Goal: Answer question/provide support

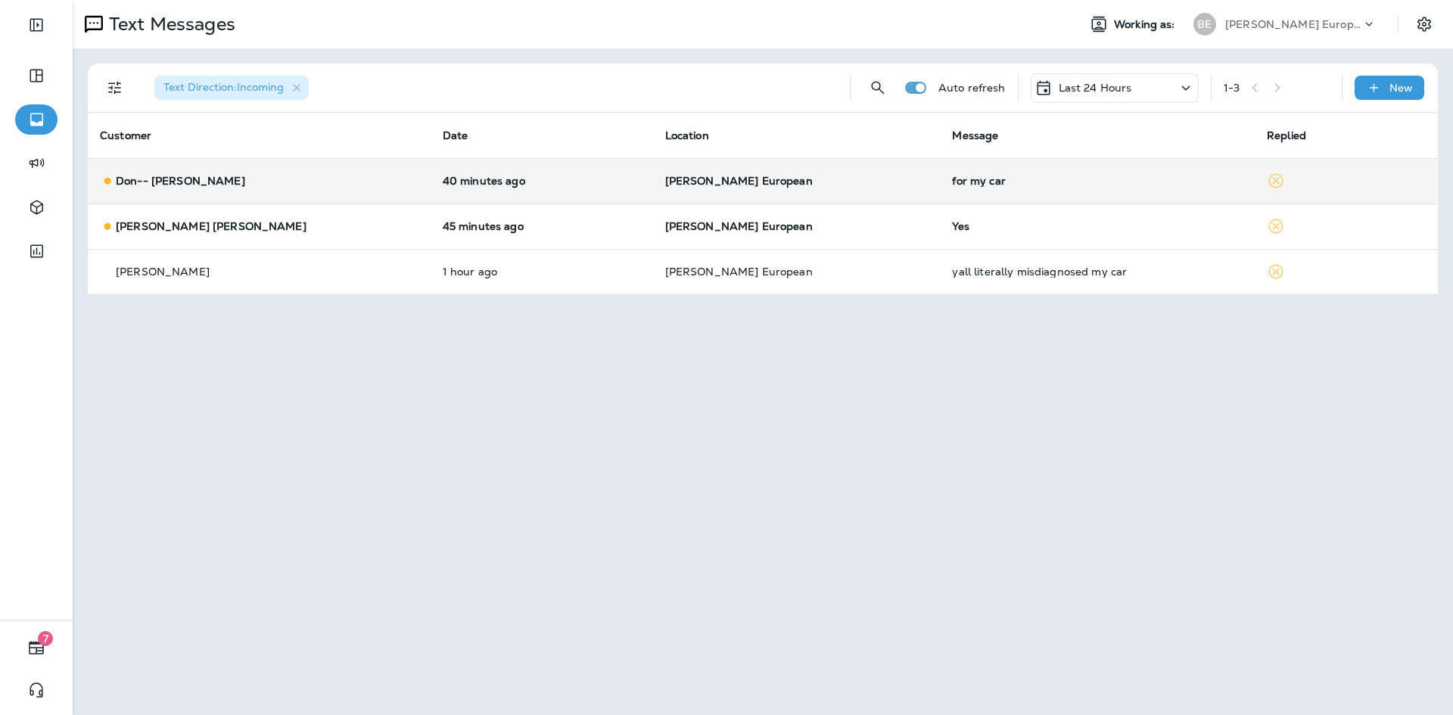
click at [940, 189] on td "for my car" at bounding box center [1097, 180] width 315 height 45
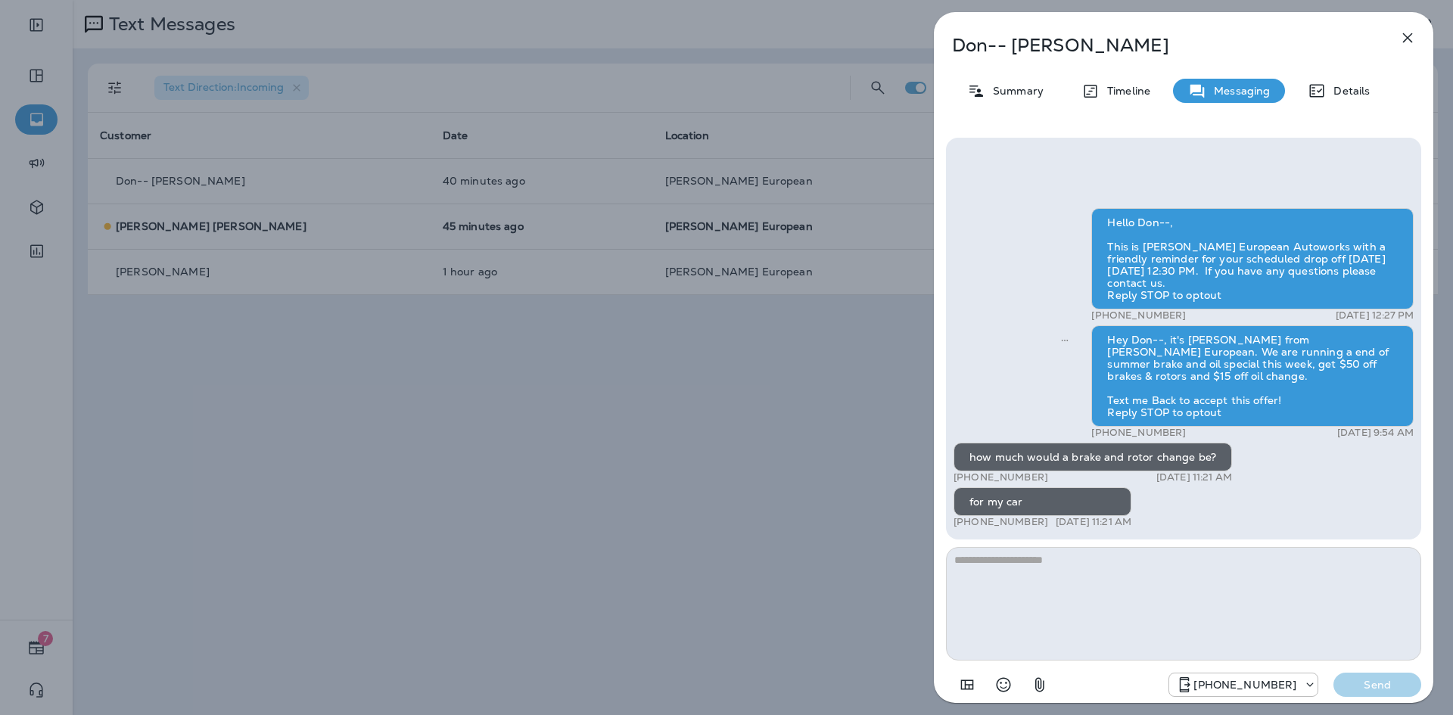
click at [1413, 39] on icon "button" at bounding box center [1408, 38] width 18 height 18
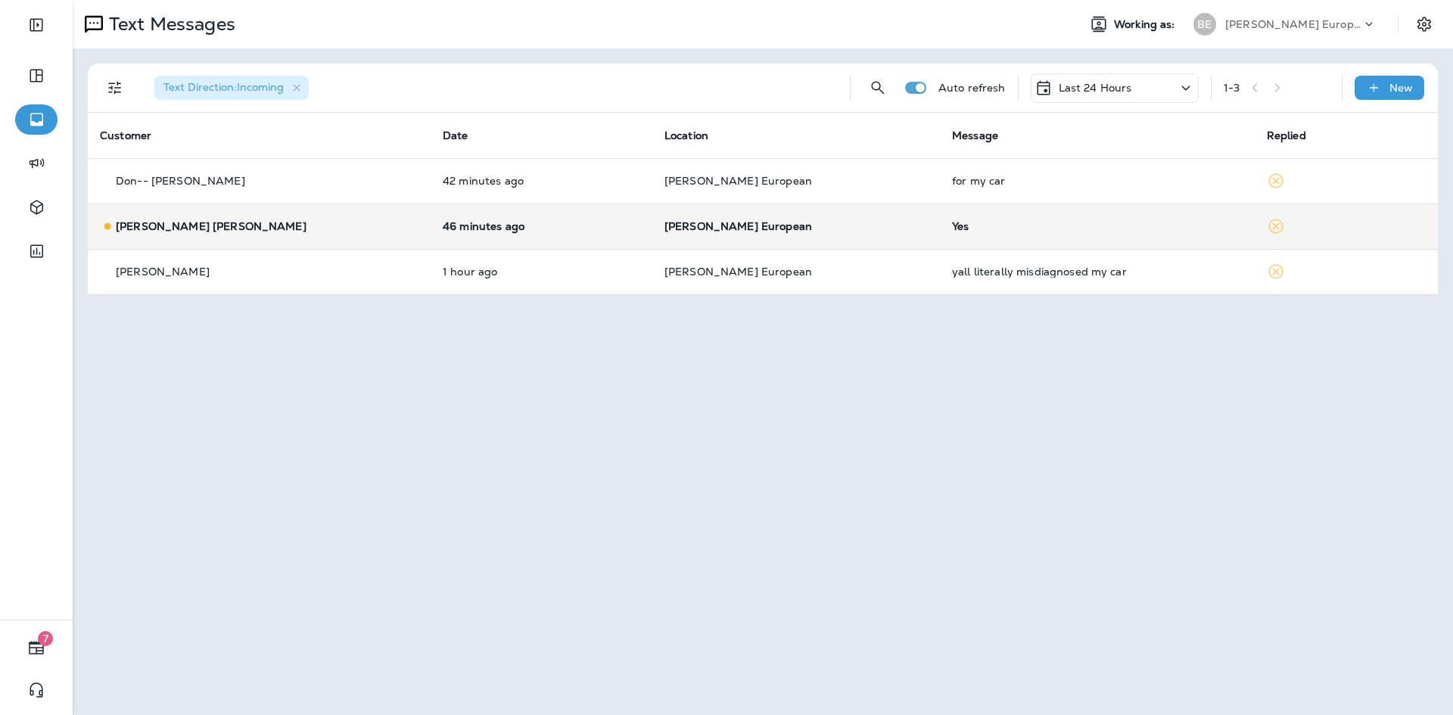
click at [952, 225] on div "Yes" at bounding box center [1097, 226] width 291 height 12
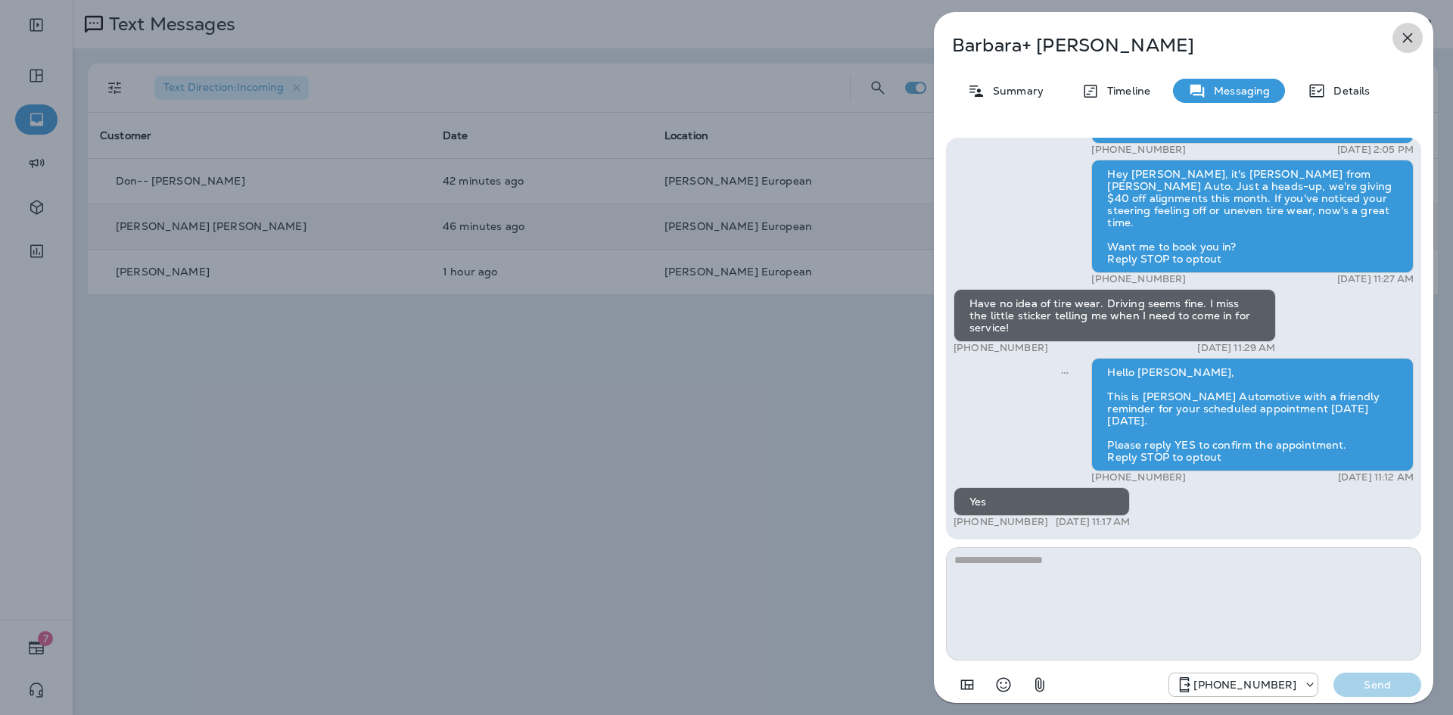
click at [1403, 48] on button "button" at bounding box center [1408, 38] width 30 height 30
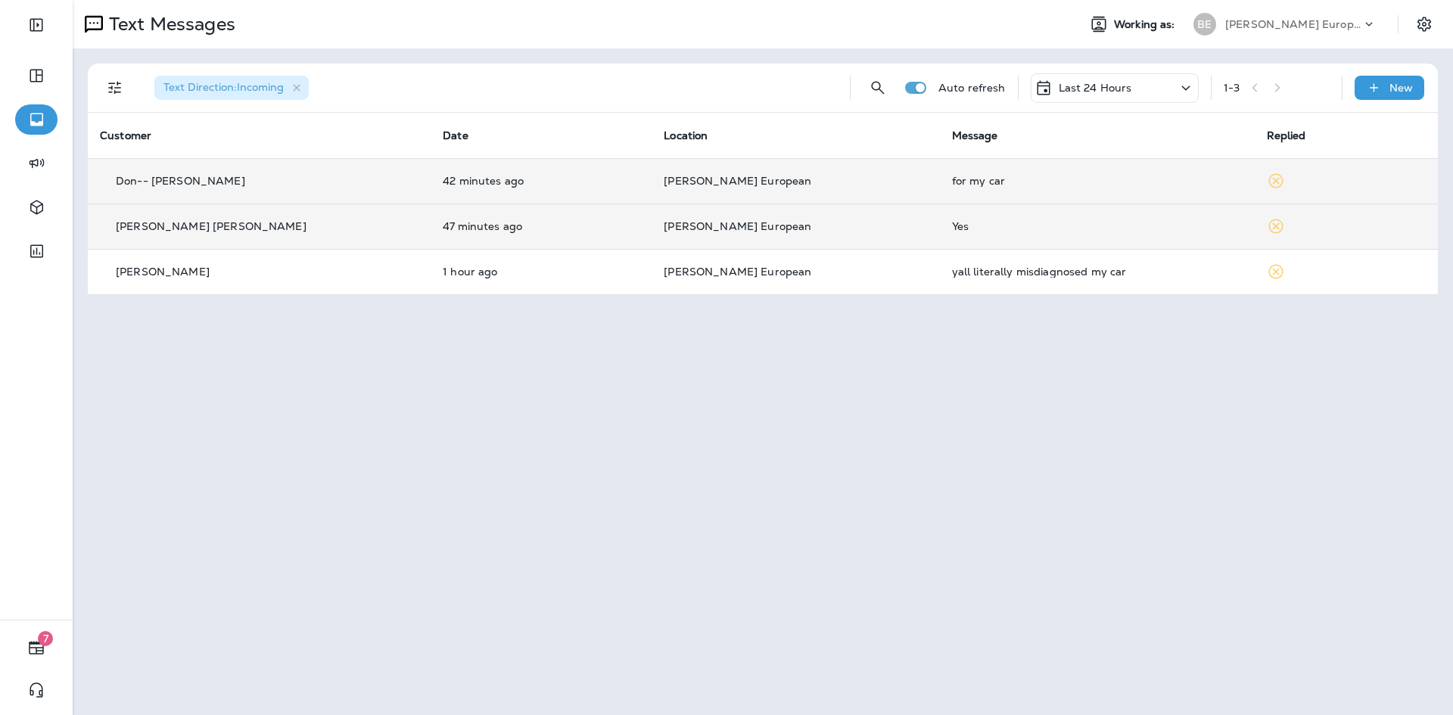
click at [877, 182] on td "[PERSON_NAME] European" at bounding box center [796, 180] width 288 height 45
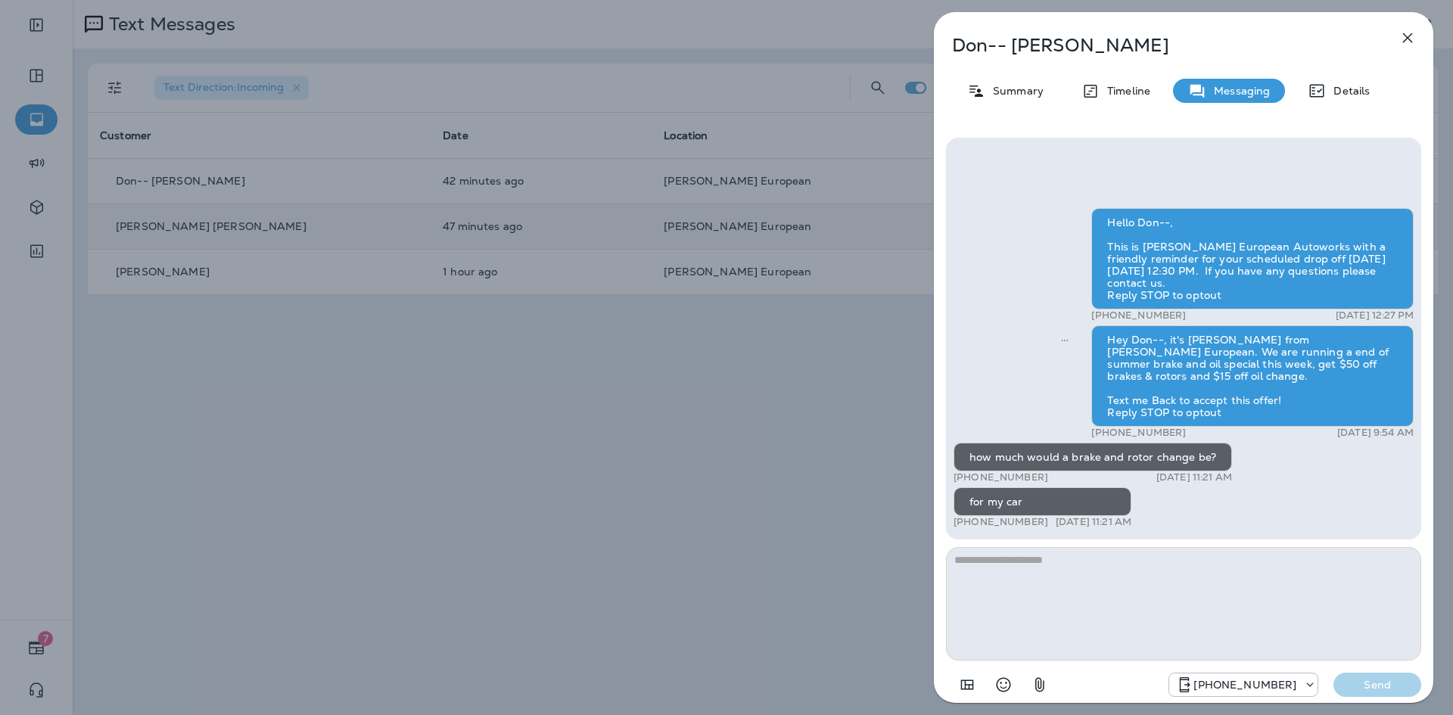
click at [1091, 594] on textarea at bounding box center [1183, 604] width 475 height 114
type textarea "*"
click at [1405, 41] on icon "button" at bounding box center [1408, 38] width 10 height 10
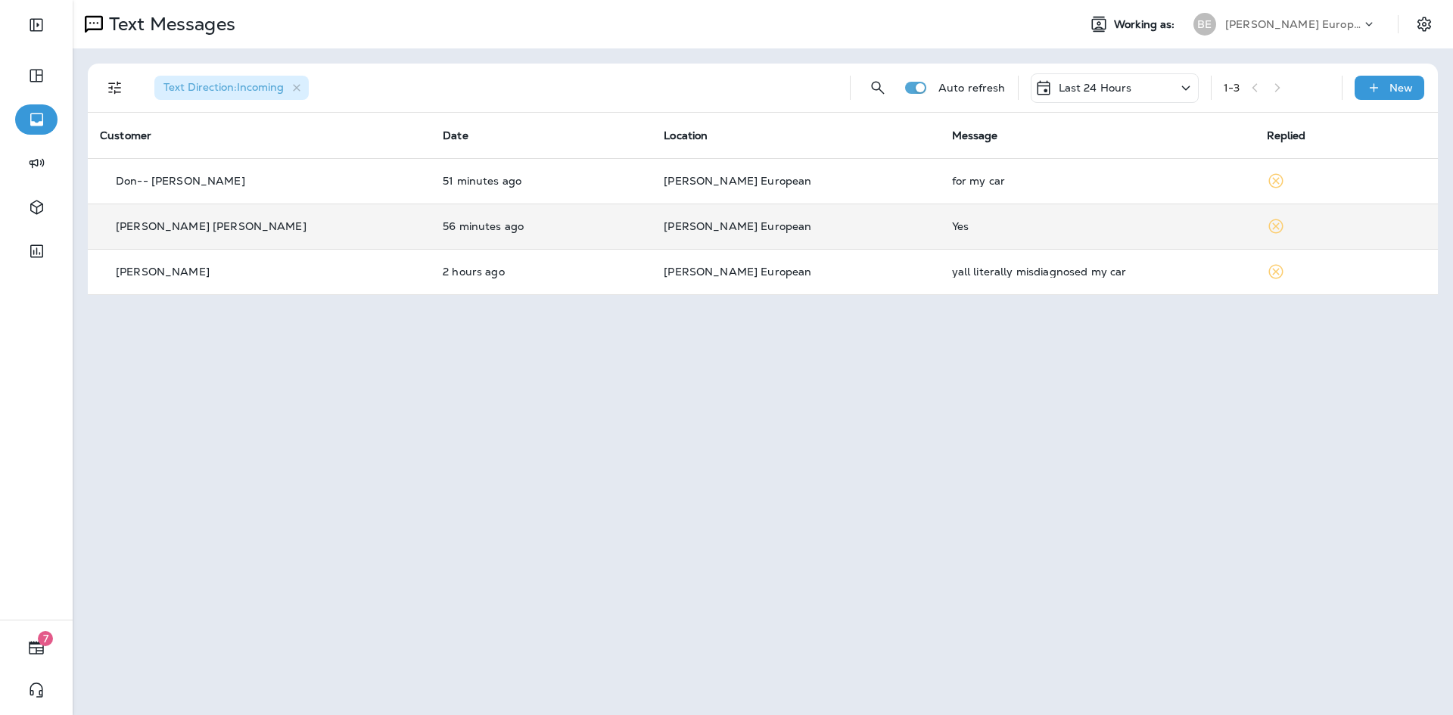
click at [1063, 86] on p "Last 24 Hours" at bounding box center [1095, 88] width 73 height 12
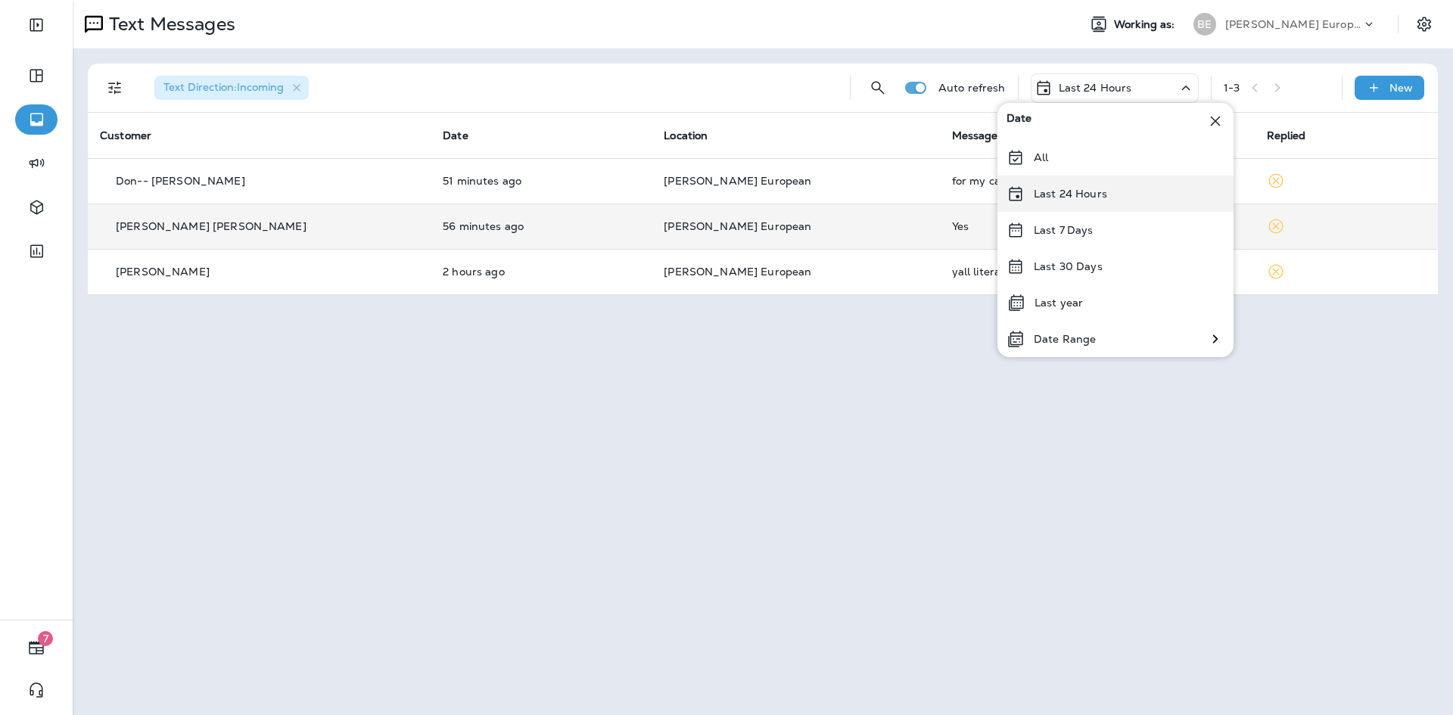
click at [1086, 186] on div "Last 24 Hours" at bounding box center [1116, 194] width 236 height 36
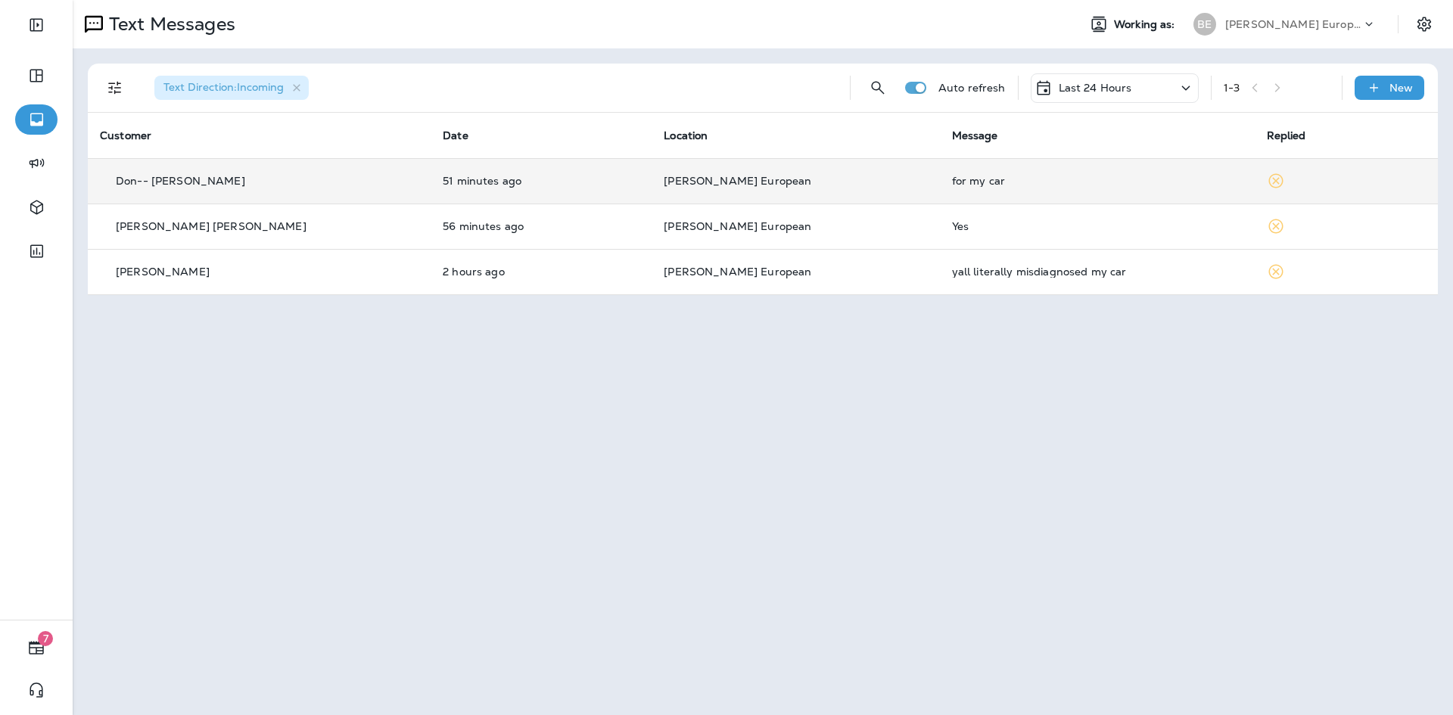
click at [952, 176] on div "for my car" at bounding box center [1097, 181] width 291 height 12
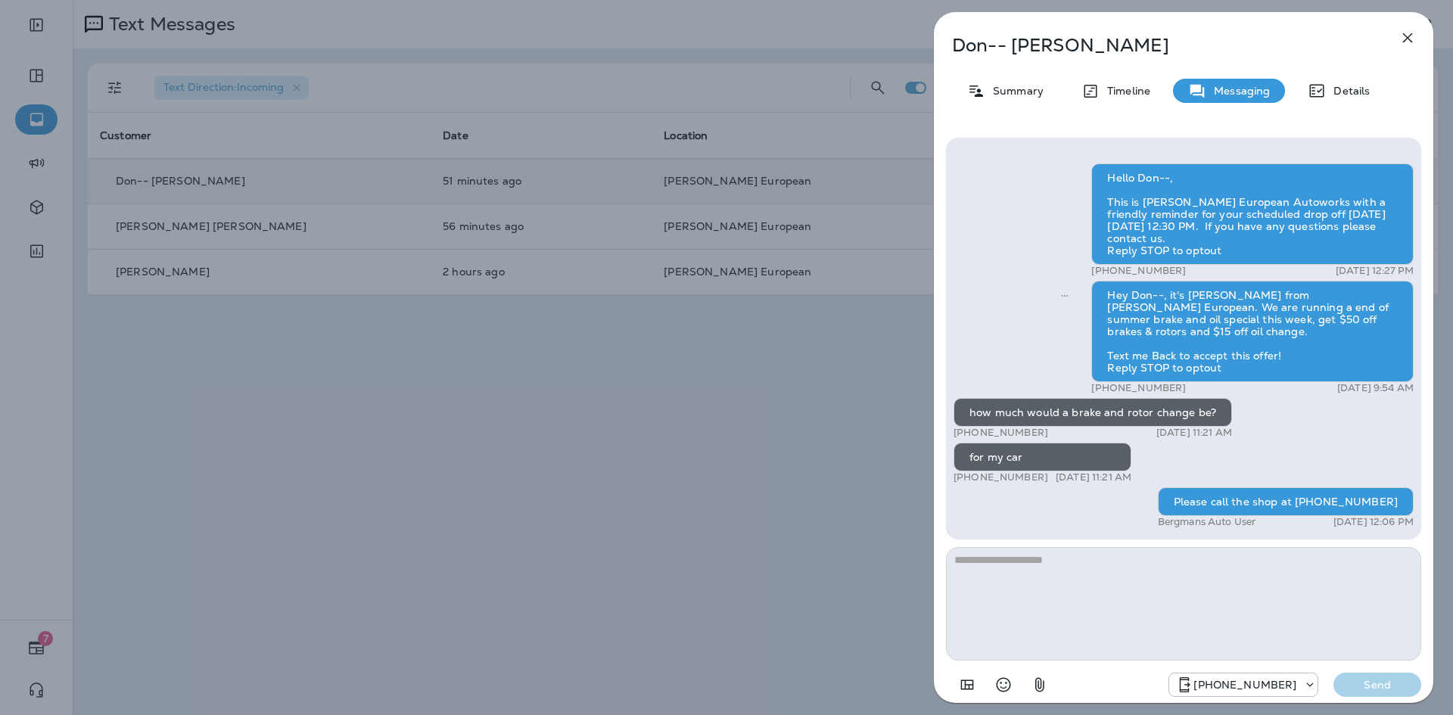
click at [1409, 45] on icon "button" at bounding box center [1408, 38] width 18 height 18
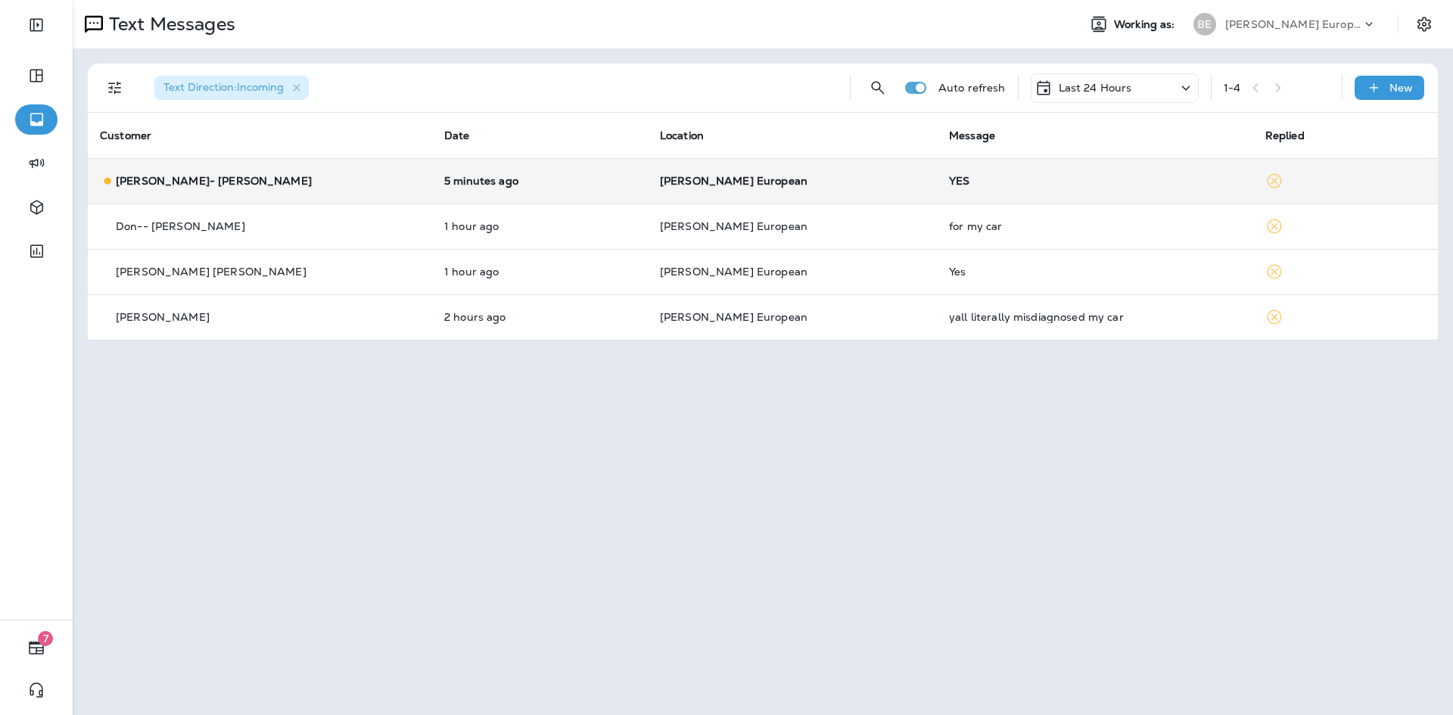
click at [970, 196] on td "YES" at bounding box center [1095, 180] width 316 height 45
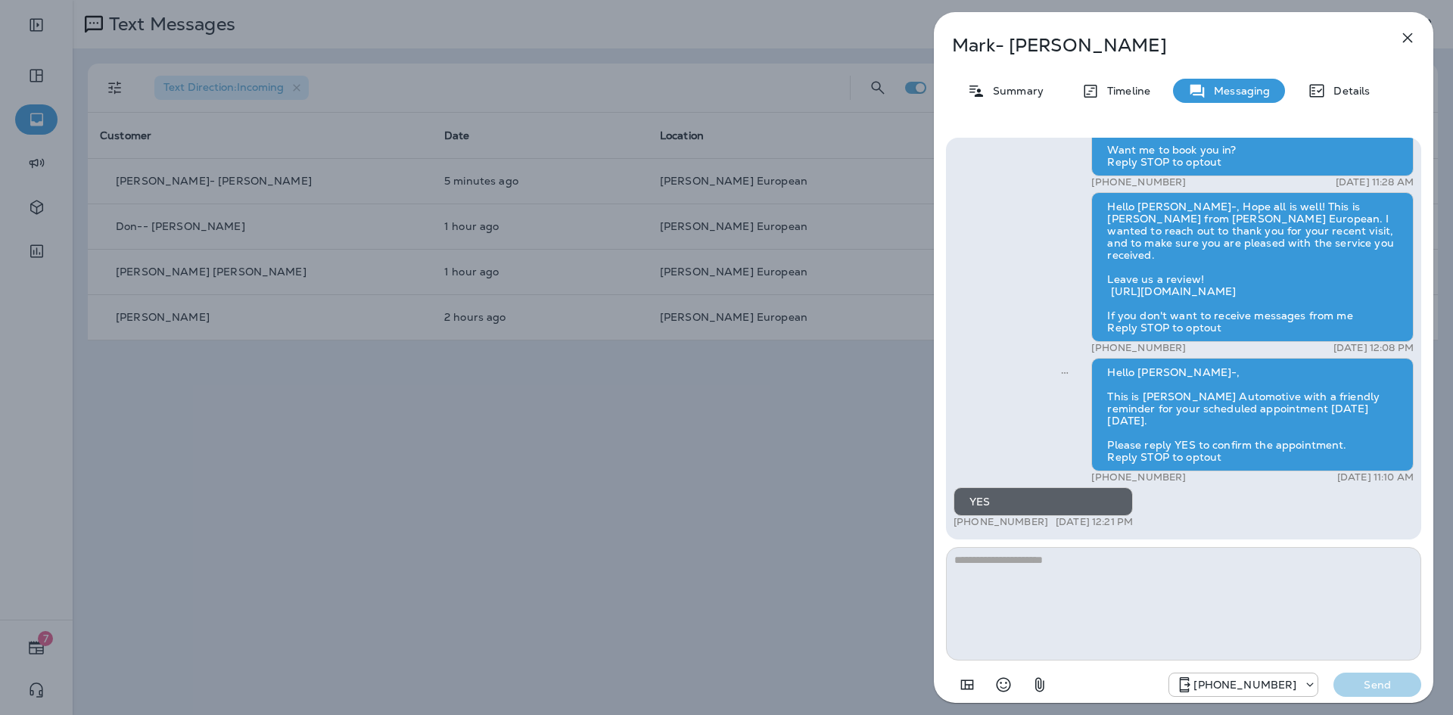
click at [1400, 37] on icon "button" at bounding box center [1408, 38] width 18 height 18
